Goal: Information Seeking & Learning: Find contact information

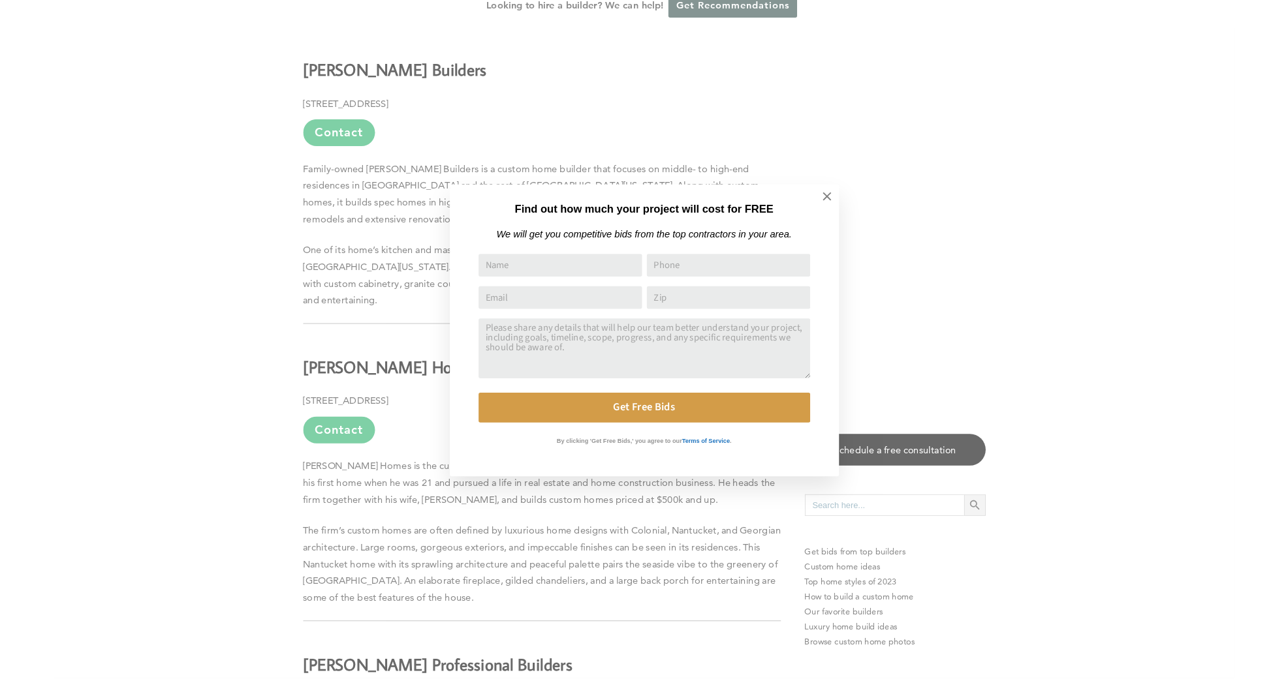
scroll to position [965, 0]
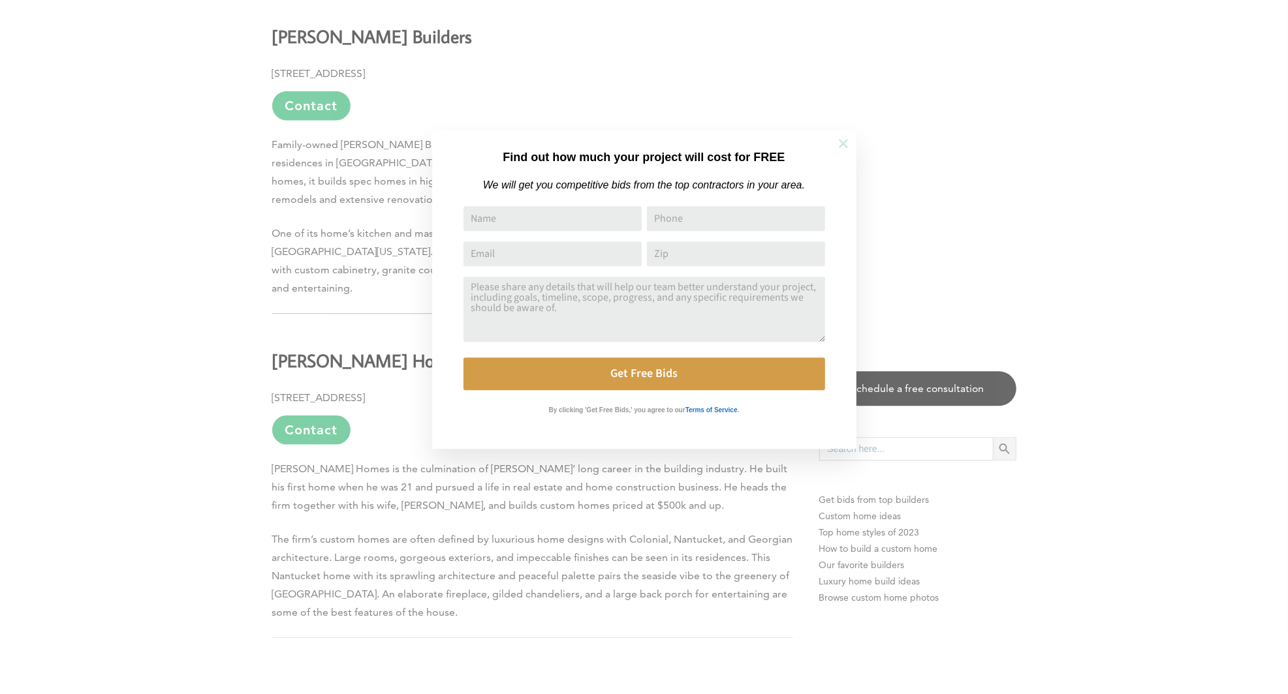
click at [844, 201] on icon at bounding box center [843, 200] width 14 height 14
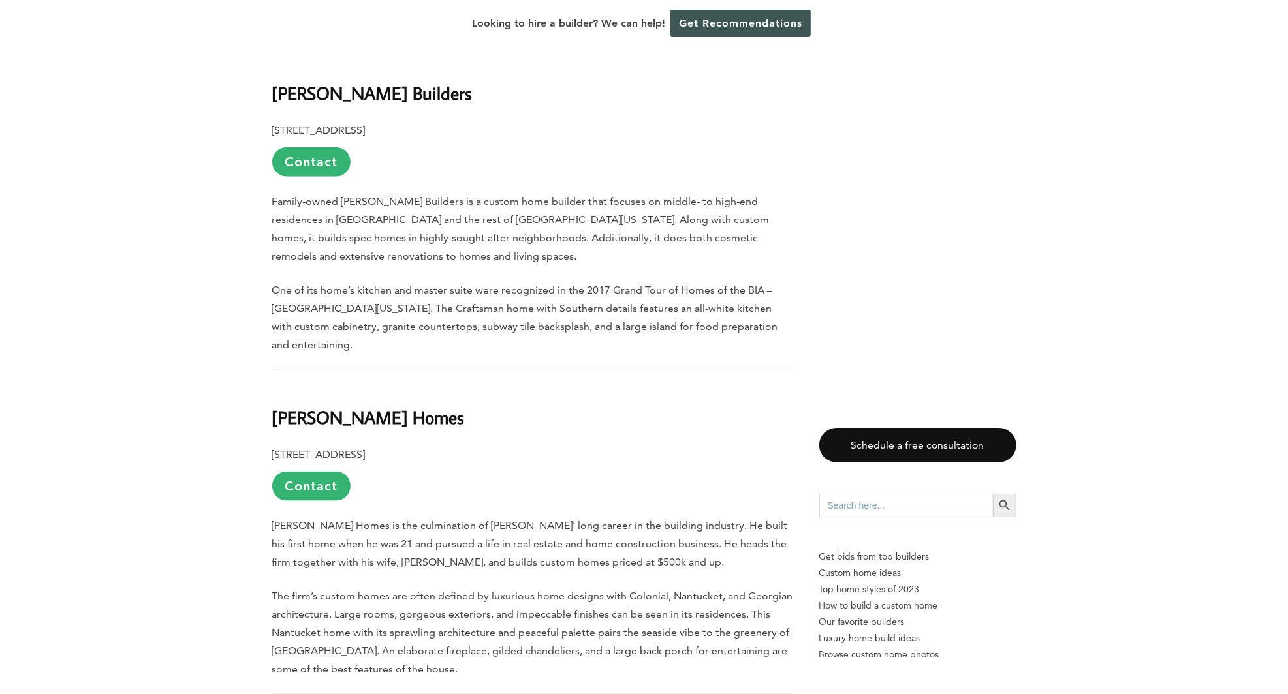
click at [506, 446] on p "233 River Run Dr., Lancaster, KY 40444 Contact" at bounding box center [532, 473] width 521 height 55
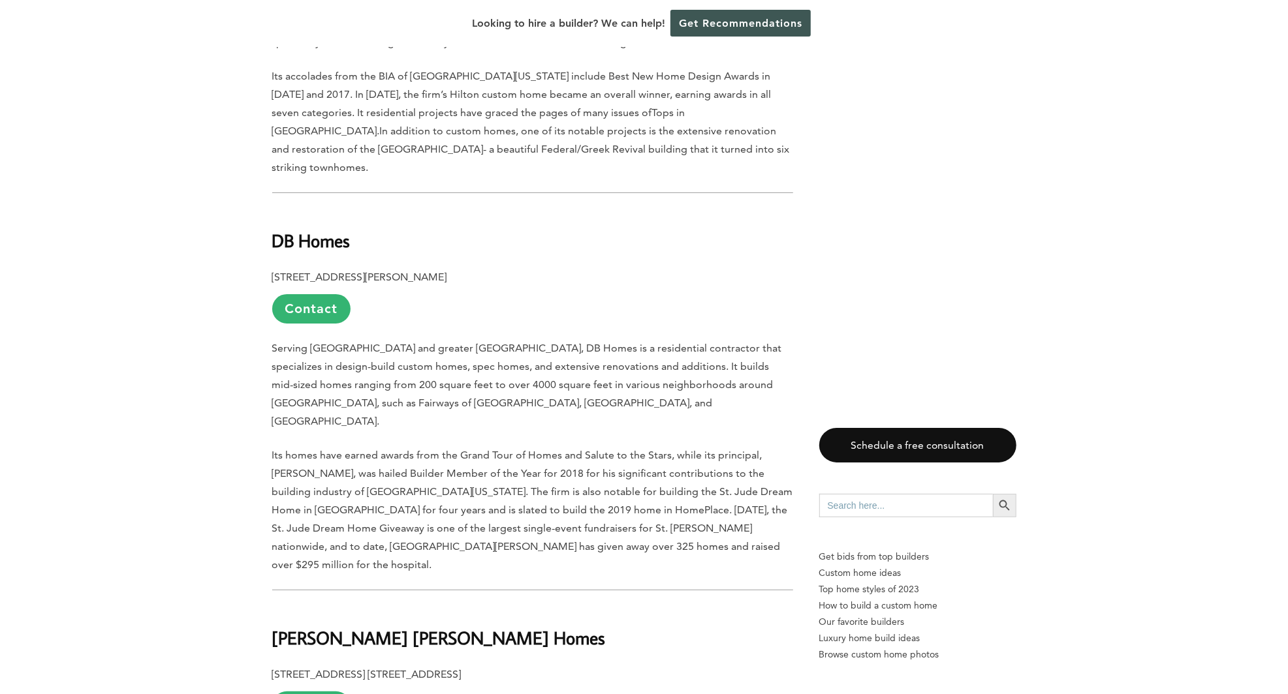
scroll to position [3947, 0]
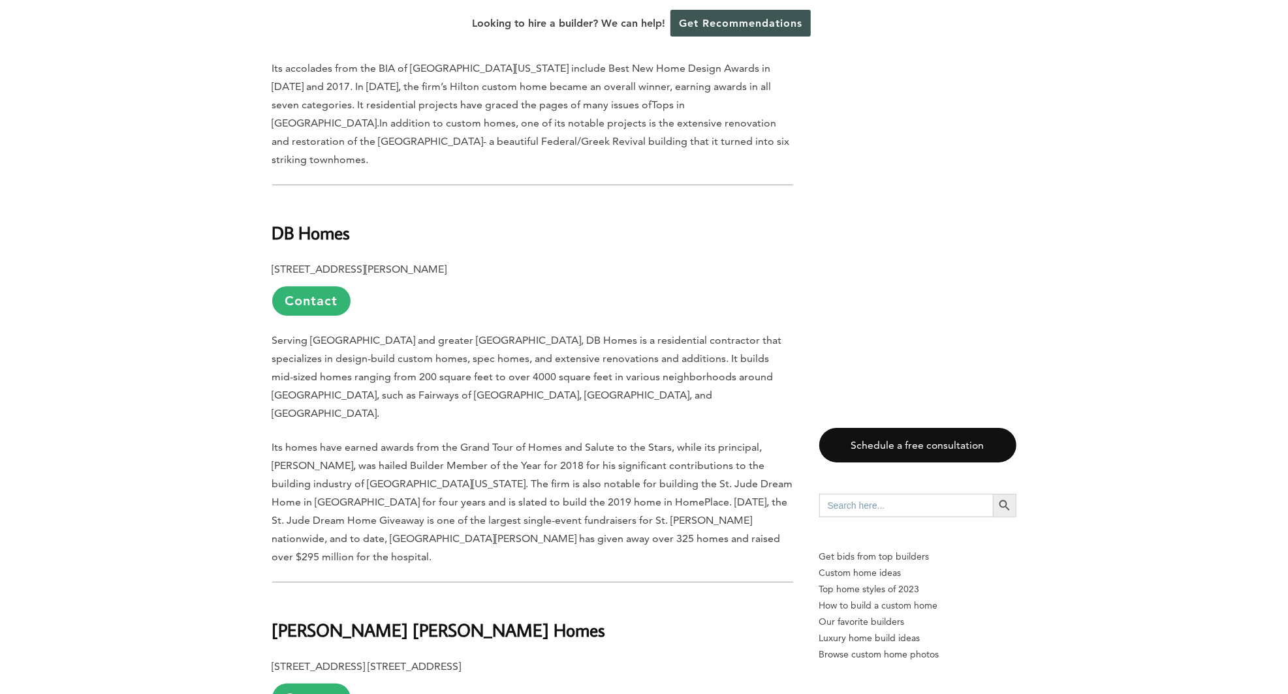
click at [650, 658] on p "[STREET_ADDRESS] [STREET_ADDRESS] Contact" at bounding box center [532, 685] width 521 height 55
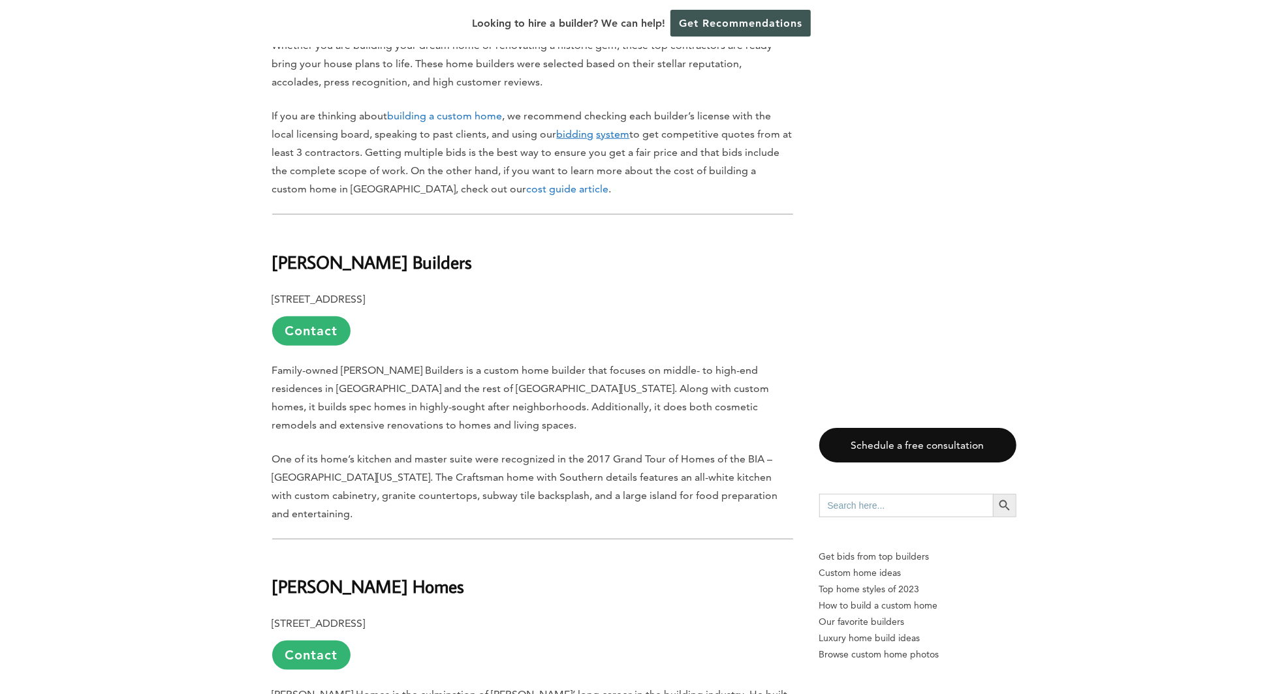
scroll to position [792, 0]
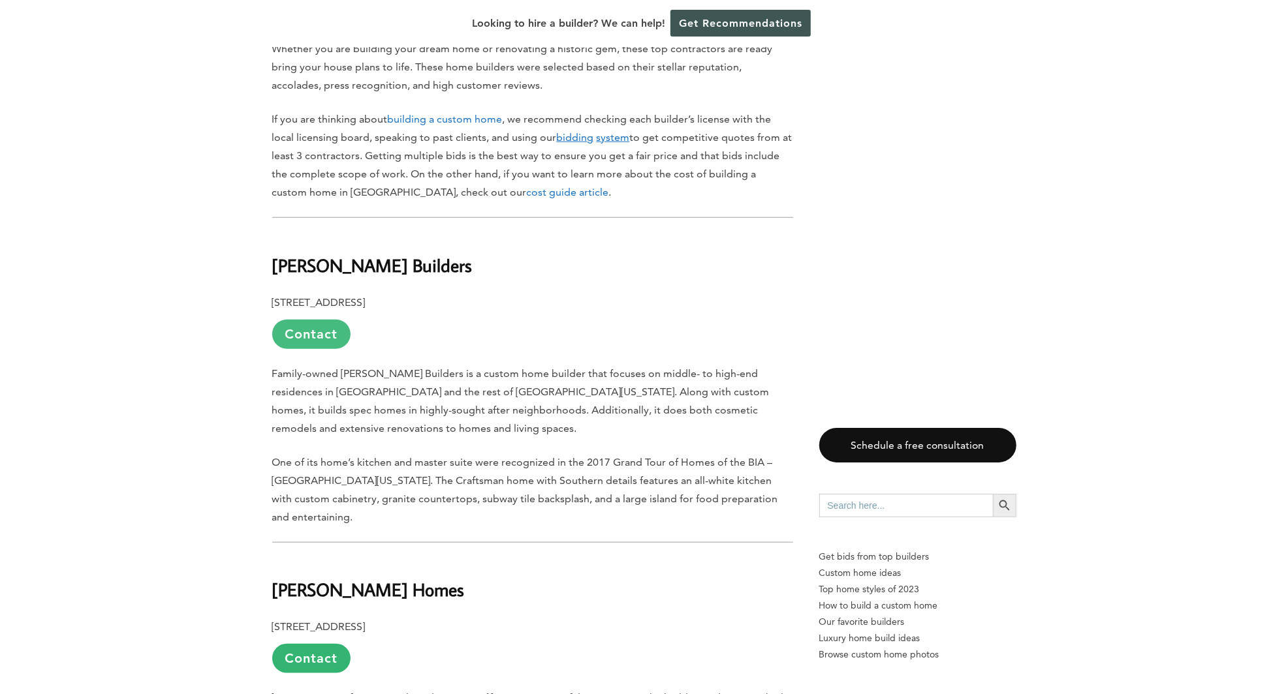
click at [317, 320] on link "Contact" at bounding box center [311, 334] width 78 height 29
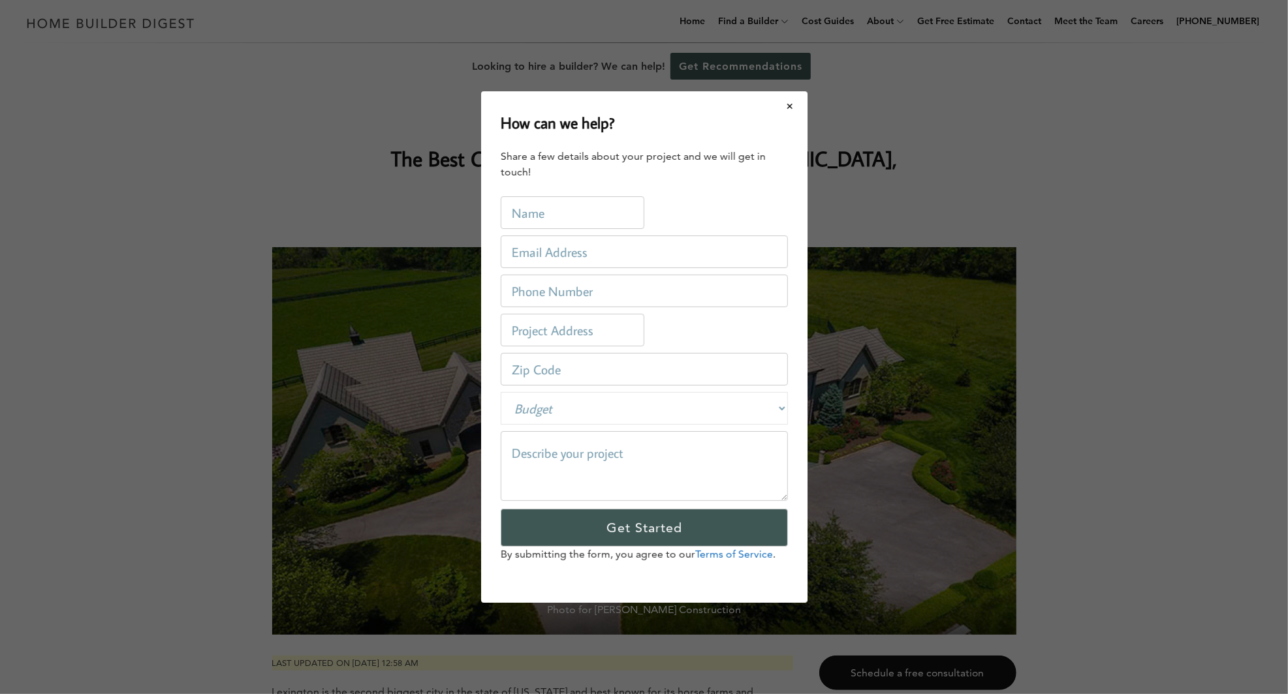
scroll to position [0, 0]
click at [786, 121] on div "Home Builders / [US_STATE] / Ranking" at bounding box center [644, 129] width 521 height 16
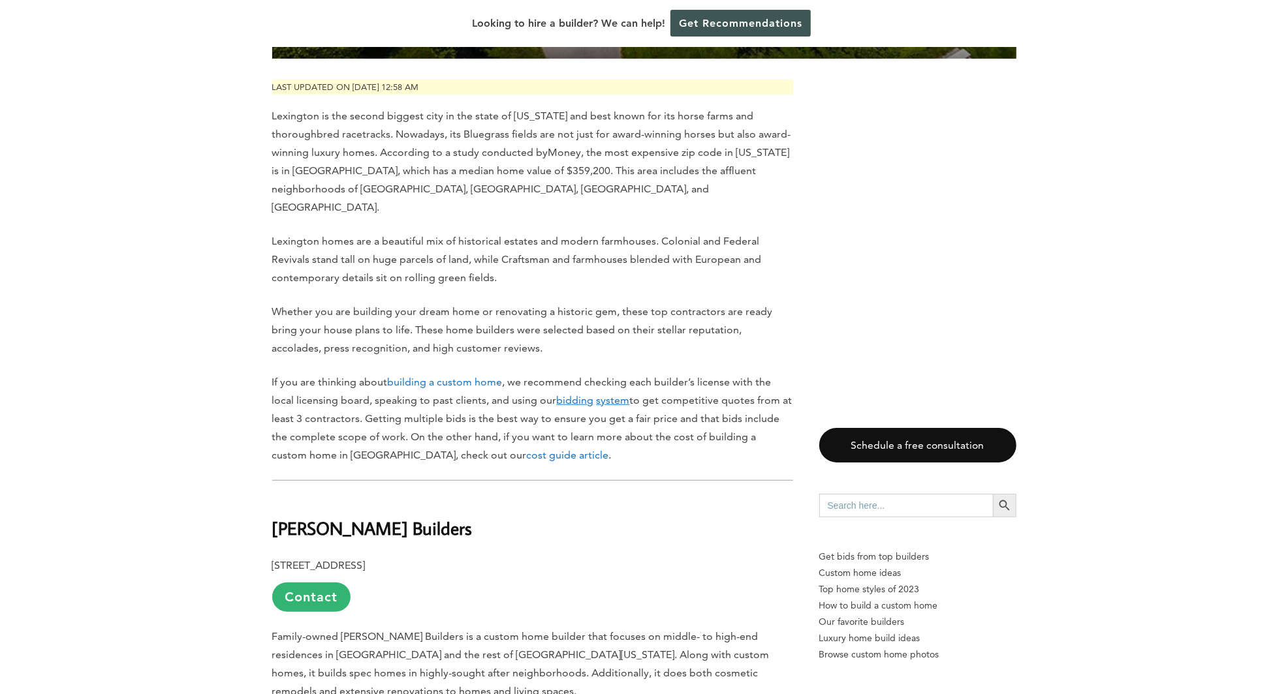
scroll to position [643, 0]
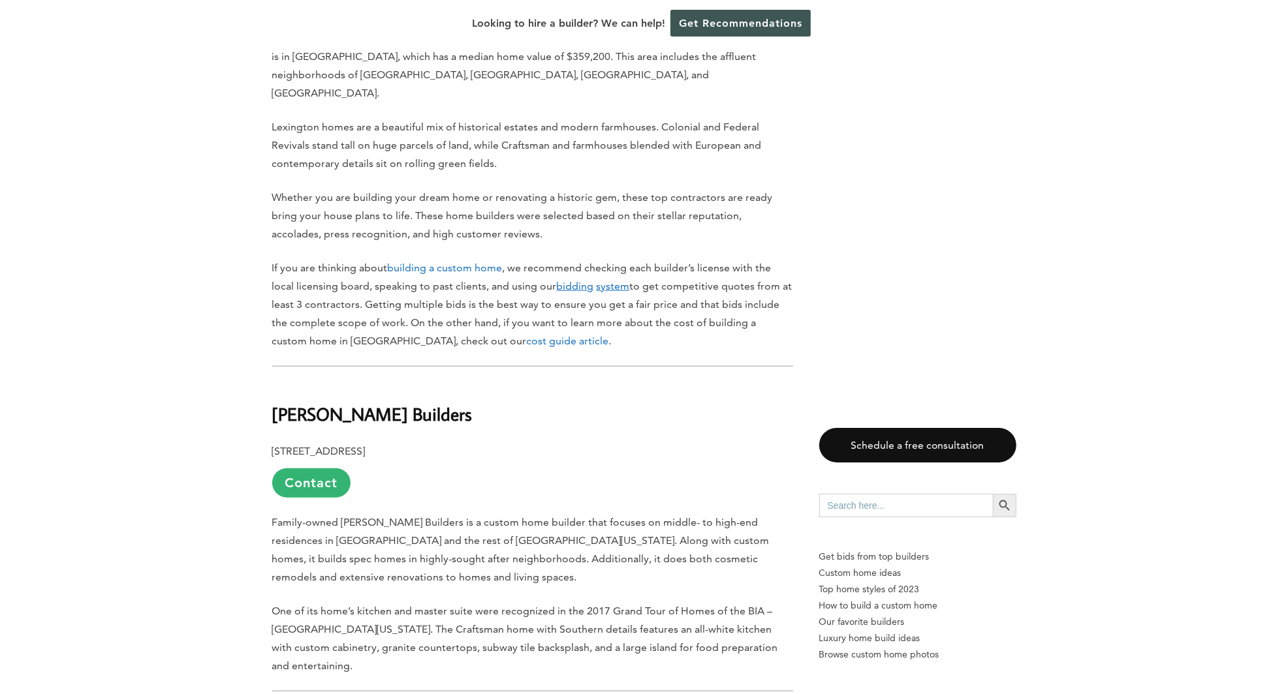
click at [578, 516] on span "Family-owned [PERSON_NAME] Builders is a custom home builder that focuses on mi…" at bounding box center [520, 549] width 497 height 67
click at [305, 403] on b "[PERSON_NAME] Builders" at bounding box center [372, 414] width 200 height 23
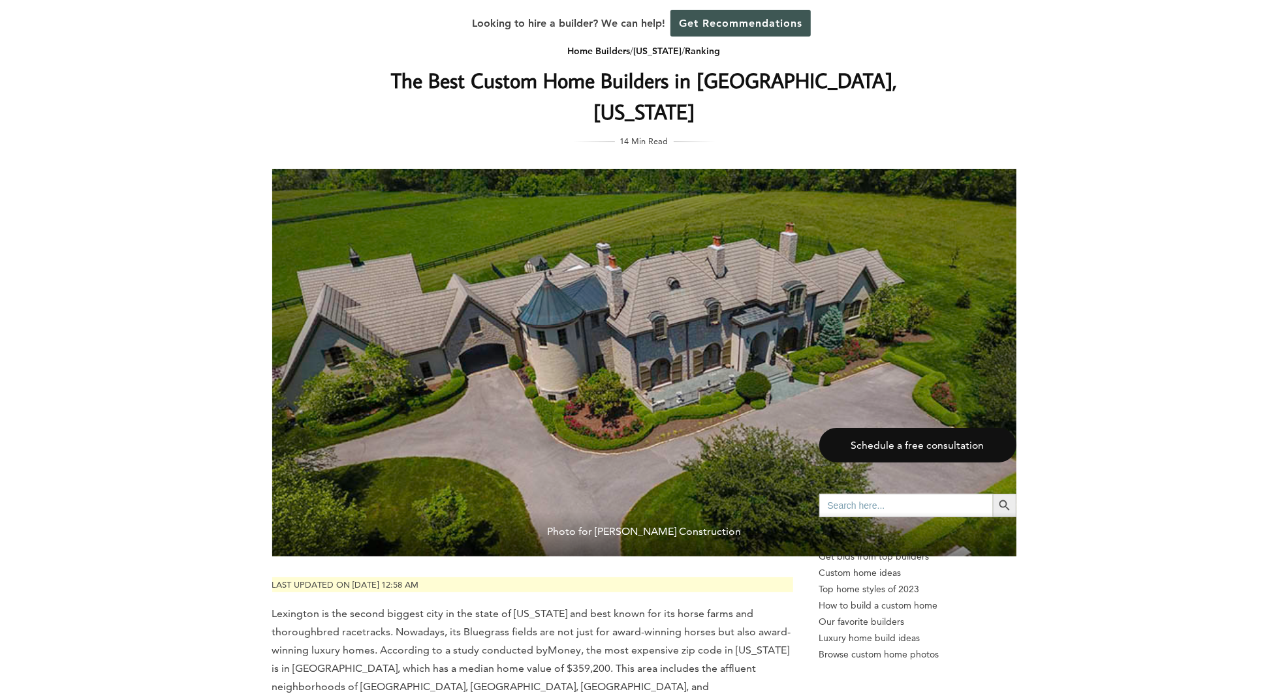
scroll to position [0, 0]
